Goal: Task Accomplishment & Management: Complete application form

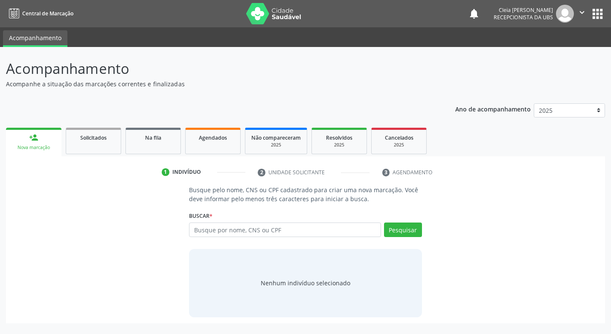
click at [303, 233] on input "text" at bounding box center [285, 229] width 192 height 15
type input "898006211678101"
click at [412, 227] on button "Pesquisar" at bounding box center [403, 229] width 38 height 15
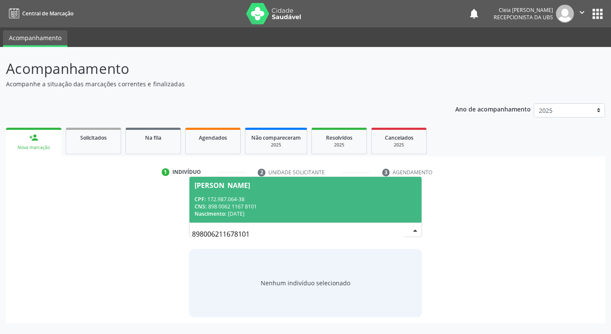
click at [365, 204] on div "CNS: 898 0062 1167 8101" at bounding box center [305, 206] width 221 height 7
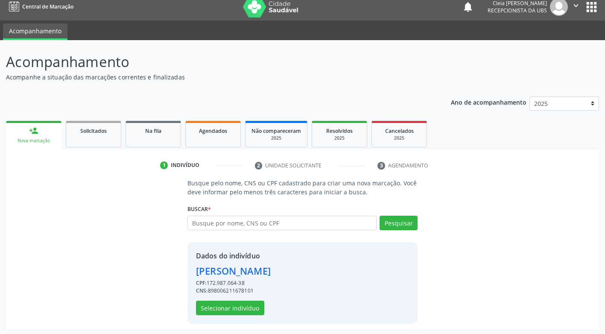
scroll to position [9, 0]
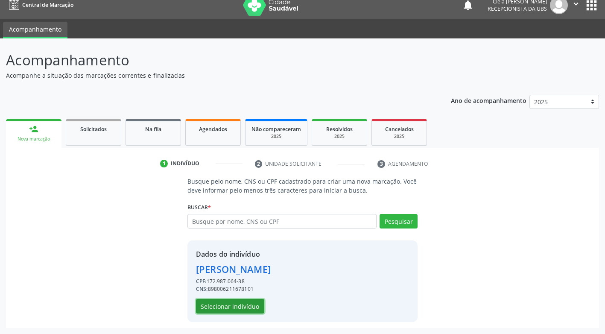
click at [248, 311] on button "Selecionar indivíduo" at bounding box center [230, 306] width 68 height 15
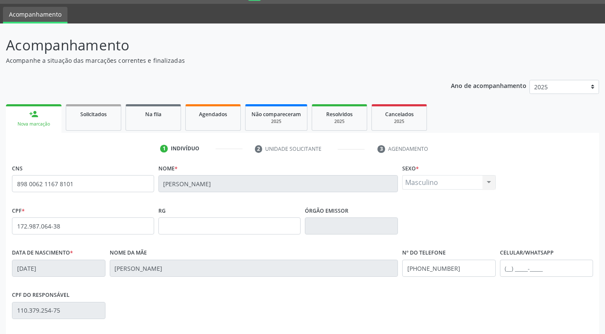
scroll to position [129, 0]
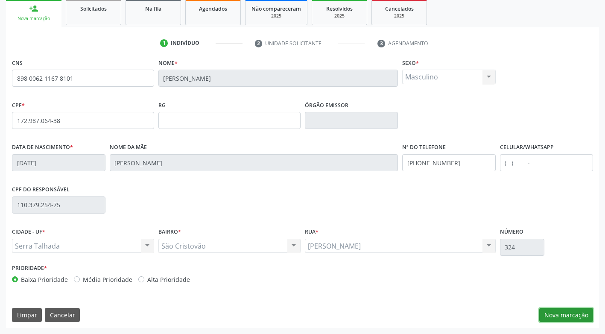
click at [568, 319] on button "Nova marcação" at bounding box center [566, 315] width 54 height 15
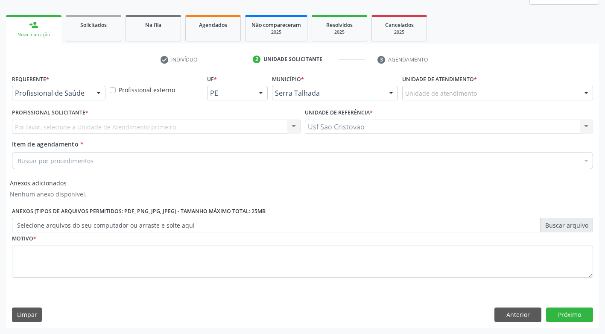
scroll to position [113, 0]
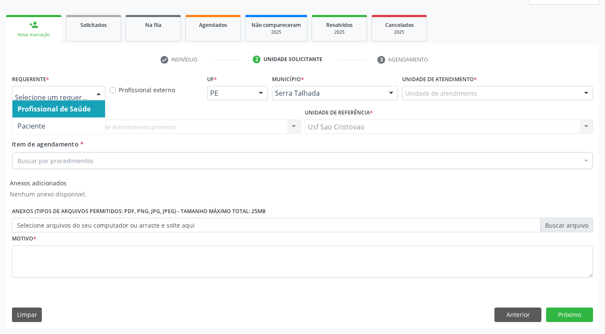
click at [102, 95] on div at bounding box center [98, 93] width 13 height 15
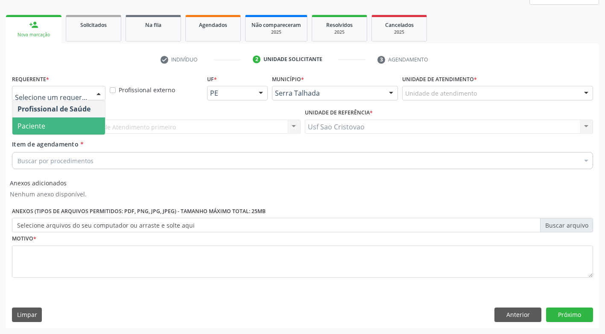
click at [94, 132] on span "Paciente" at bounding box center [58, 125] width 93 height 17
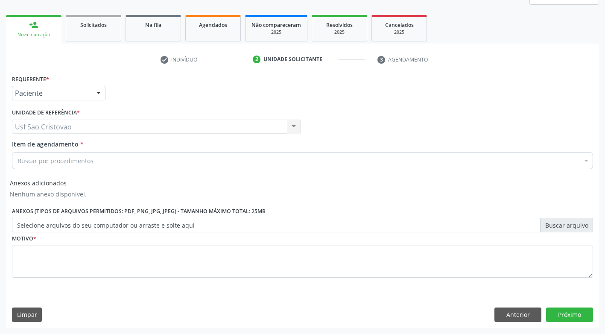
click at [111, 161] on div "Buscar por procedimentos" at bounding box center [302, 160] width 581 height 17
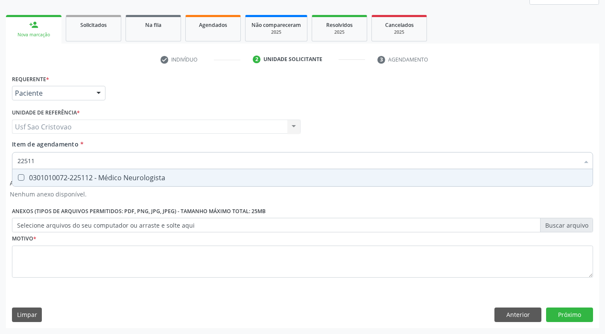
type input "225112"
click at [18, 177] on Neurologista at bounding box center [21, 177] width 6 height 6
click at [18, 177] on Neurologista "checkbox" at bounding box center [15, 178] width 6 height 6
checkbox Neurologista "true"
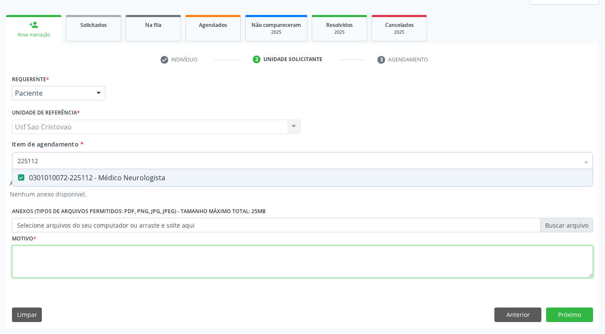
click at [75, 263] on div "Requerente * Paciente Profissional de Saúde Paciente Nenhum resultado encontrad…" at bounding box center [302, 181] width 581 height 217
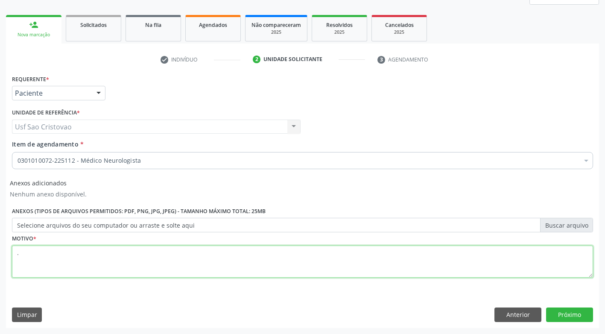
type textarea "."
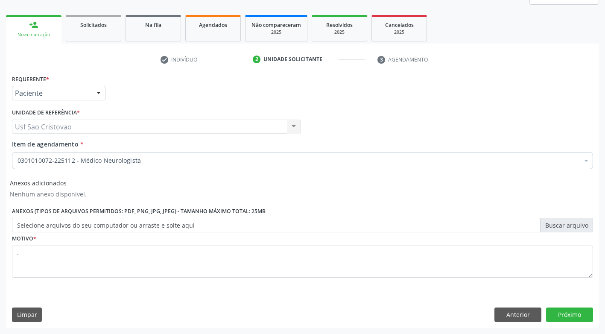
click at [369, 304] on div "Requerente * Paciente Profissional de Saúde Paciente Nenhum resultado encontrad…" at bounding box center [302, 200] width 593 height 255
click at [573, 314] on button "Próximo" at bounding box center [569, 314] width 47 height 15
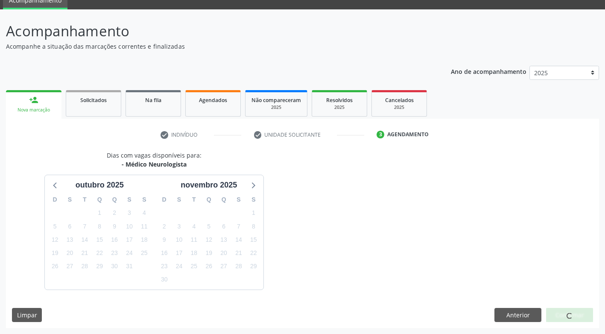
scroll to position [63, 0]
